Goal: Transaction & Acquisition: Purchase product/service

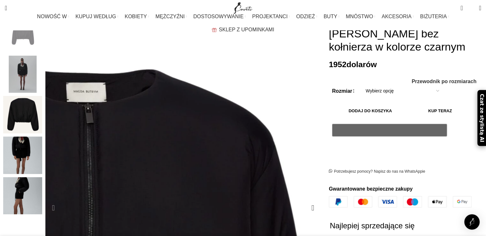
scroll to position [128, 0]
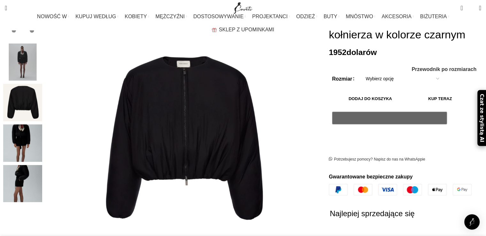
click at [42, 125] on img "4 / 5" at bounding box center [22, 142] width 39 height 37
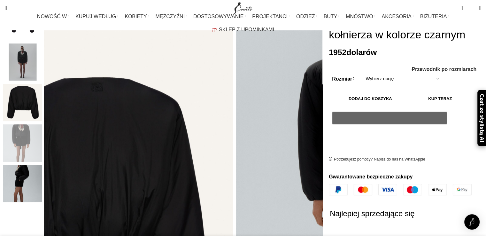
click at [42, 167] on img "5 / 5" at bounding box center [22, 183] width 39 height 37
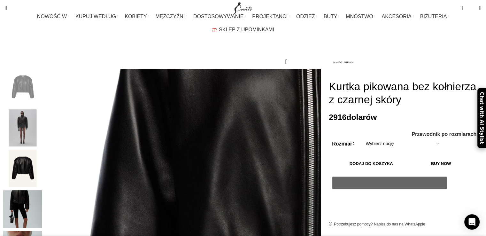
scroll to position [99, 0]
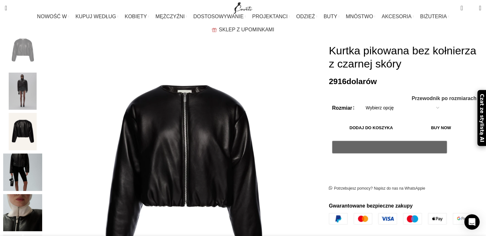
click at [42, 85] on img "2 / 6" at bounding box center [22, 91] width 39 height 37
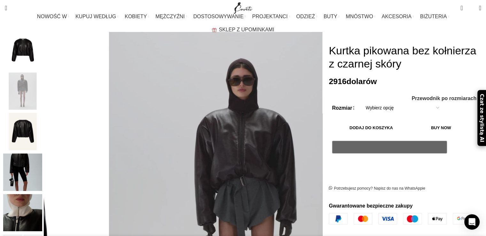
scroll to position [0, 134]
click at [42, 120] on img "3 / 6" at bounding box center [22, 131] width 39 height 37
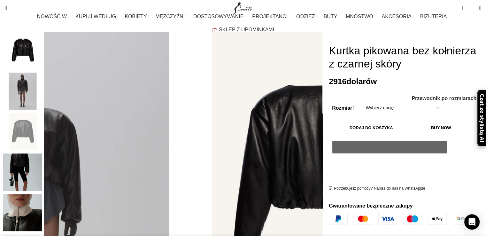
click at [42, 159] on img "4 / 6" at bounding box center [22, 171] width 39 height 37
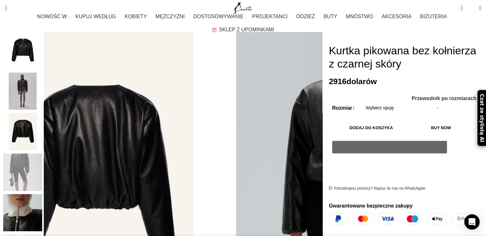
click at [42, 194] on img "5 / 6" at bounding box center [22, 212] width 39 height 37
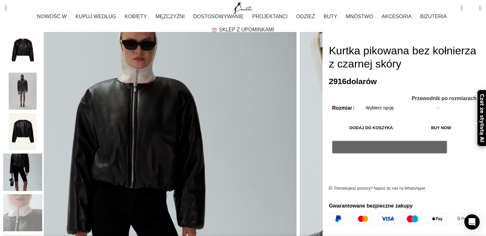
click at [42, 81] on img "2 / 6" at bounding box center [22, 91] width 39 height 37
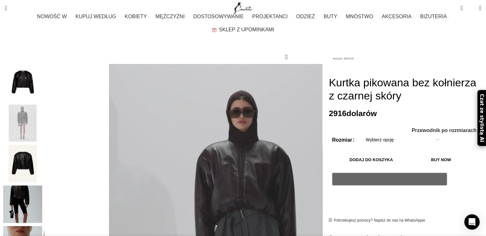
scroll to position [0, 269]
click at [395, 133] on select "Wybierz opcję 6 [GEOGRAPHIC_DATA] 8 [GEOGRAPHIC_DATA] 10 [GEOGRAPHIC_DATA] 12 […" at bounding box center [402, 139] width 83 height 13
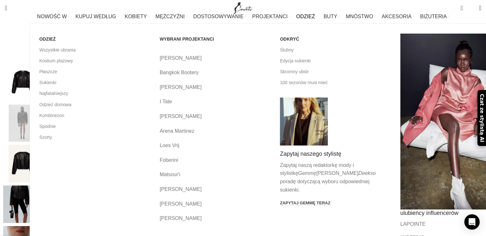
click at [242, 127] on div "WYBRANI PROJEKTANCI [PERSON_NAME] Bangkok Bootery [GEOGRAPHIC_DATA][PERSON_NAME…" at bounding box center [215, 128] width 120 height 189
